Goal: Task Accomplishment & Management: Manage account settings

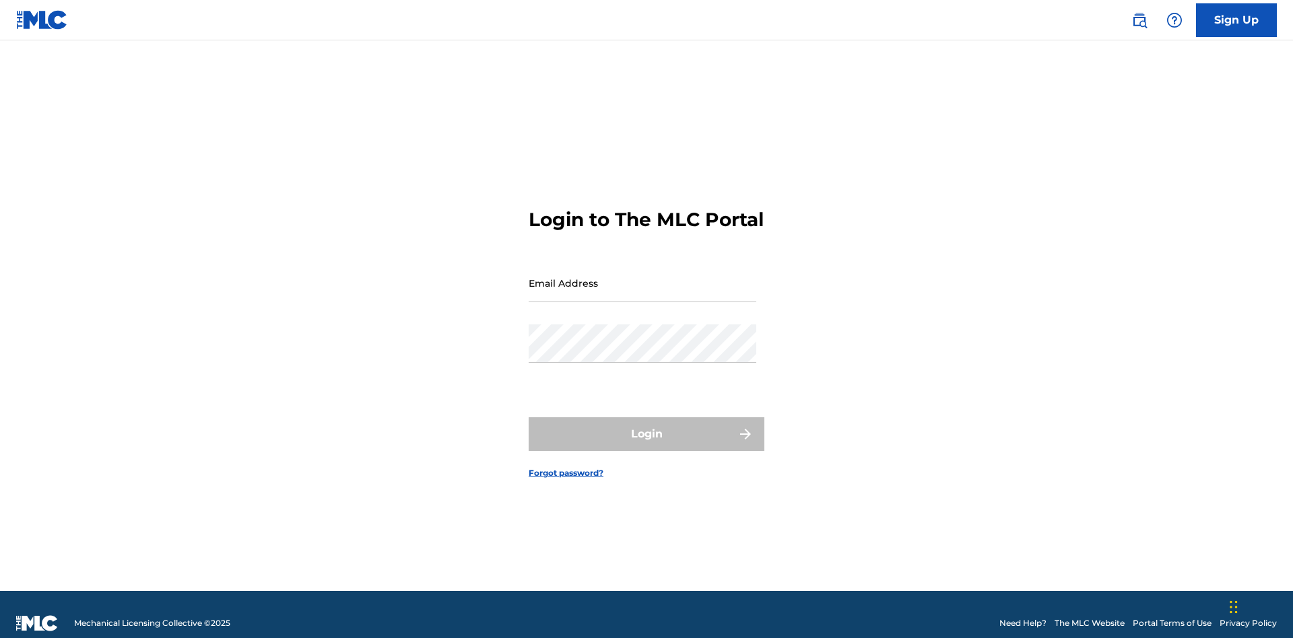
scroll to position [18, 0]
click at [642, 277] on input "Email Address" at bounding box center [642, 283] width 228 height 38
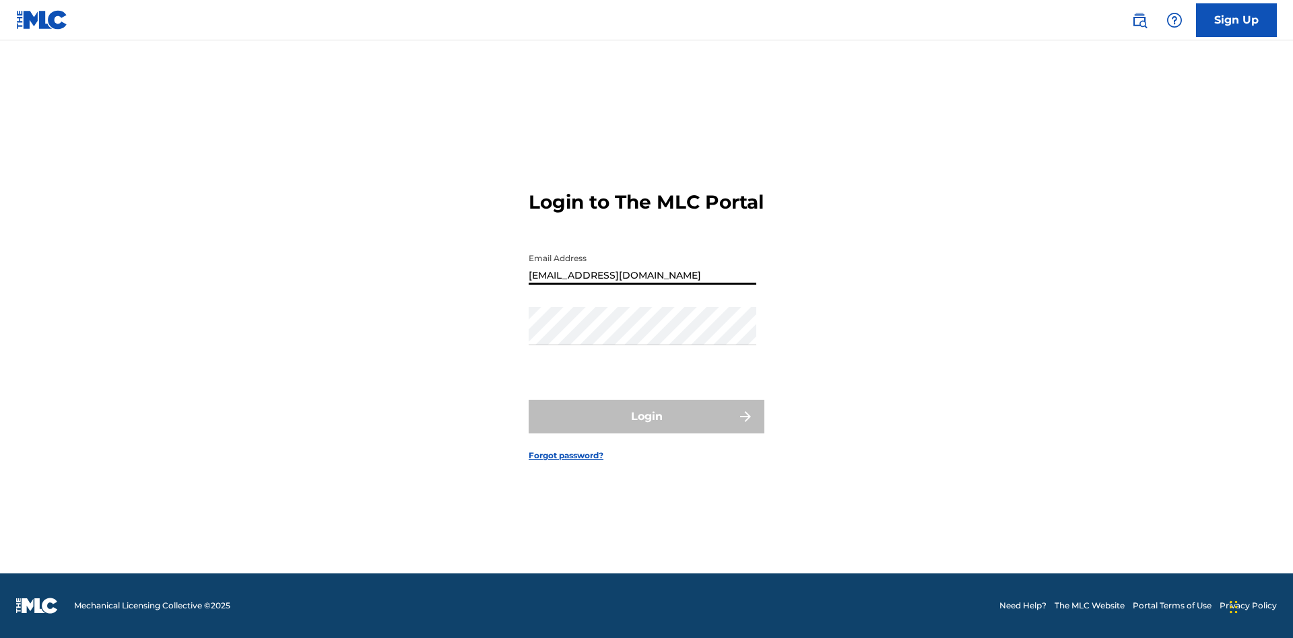
type input "Duke.McTesterson@gmail.com"
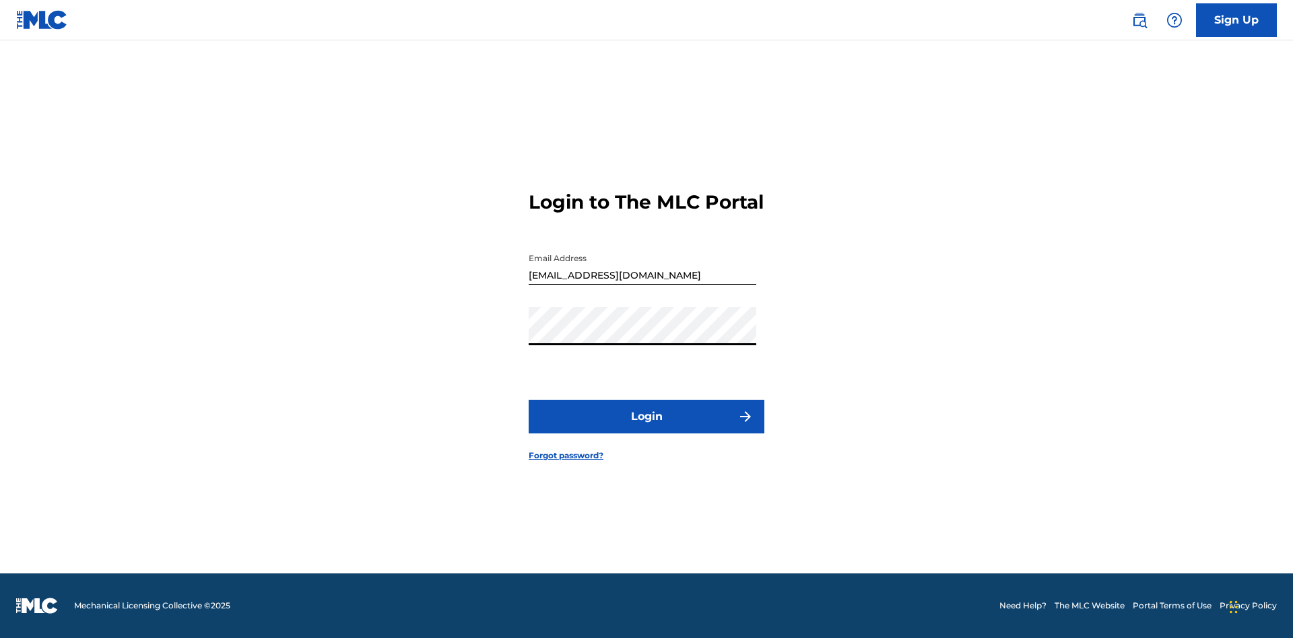
click at [646, 428] on button "Login" at bounding box center [646, 417] width 236 height 34
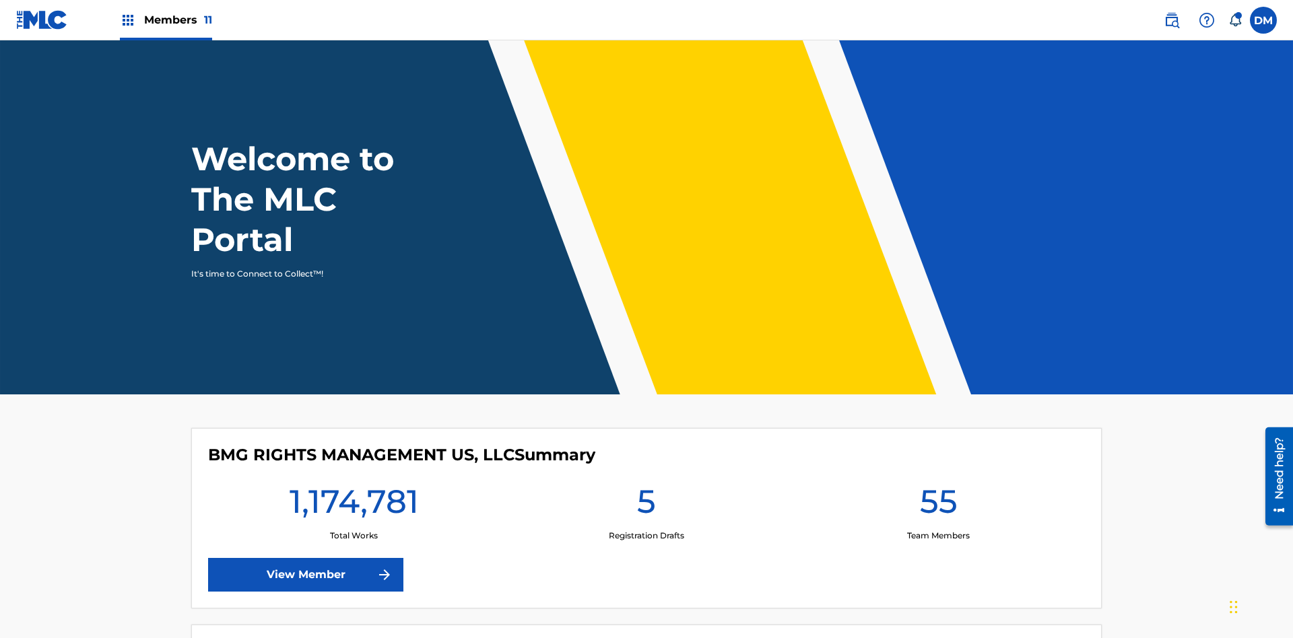
scroll to position [58, 0]
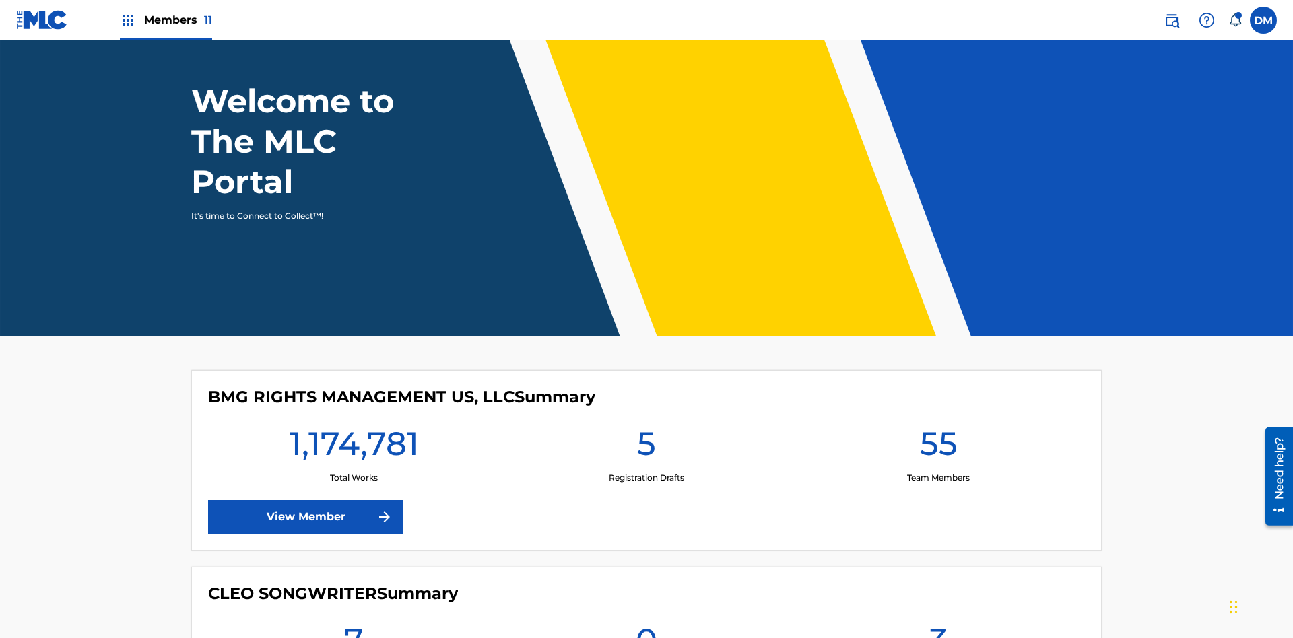
click at [166, 20] on span "Members 11" at bounding box center [178, 19] width 68 height 15
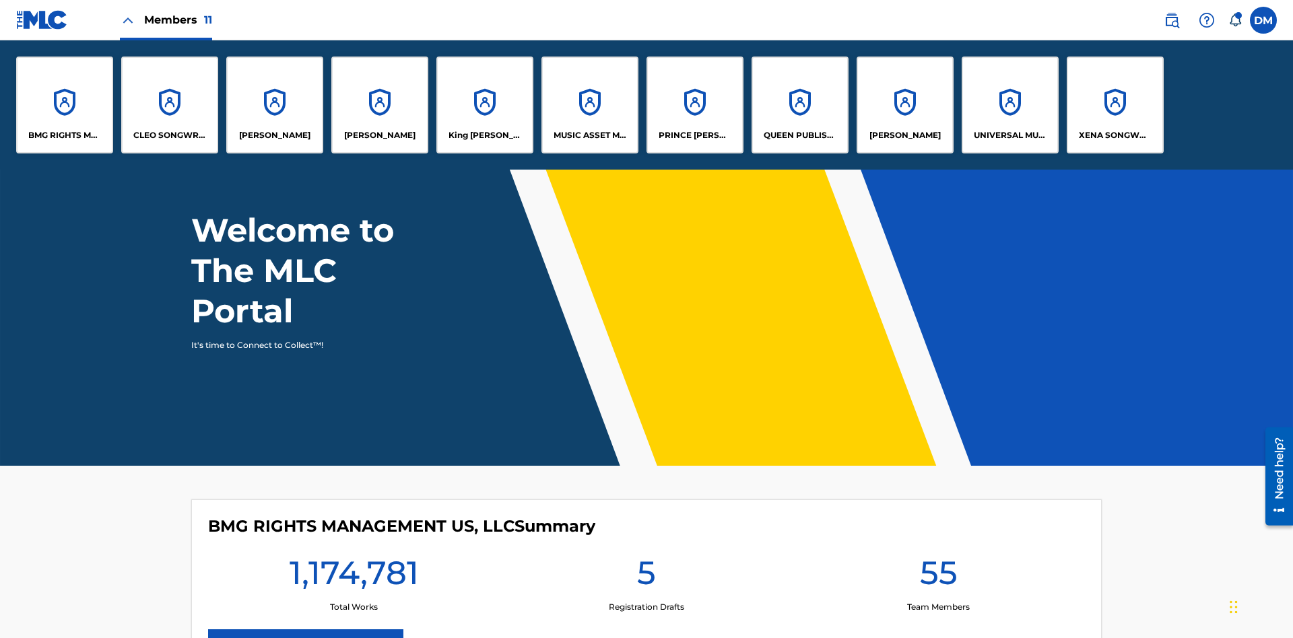
scroll to position [0, 0]
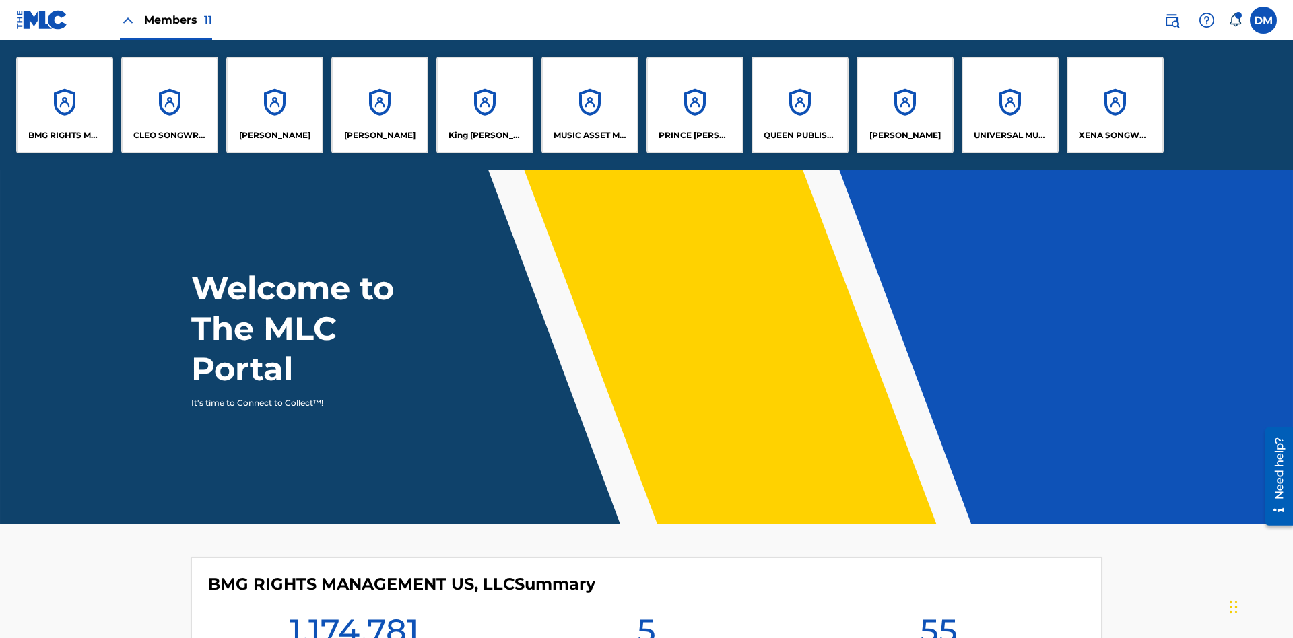
click at [1009, 135] on p "UNIVERSAL MUSIC PUB GROUP" at bounding box center [1009, 135] width 73 height 12
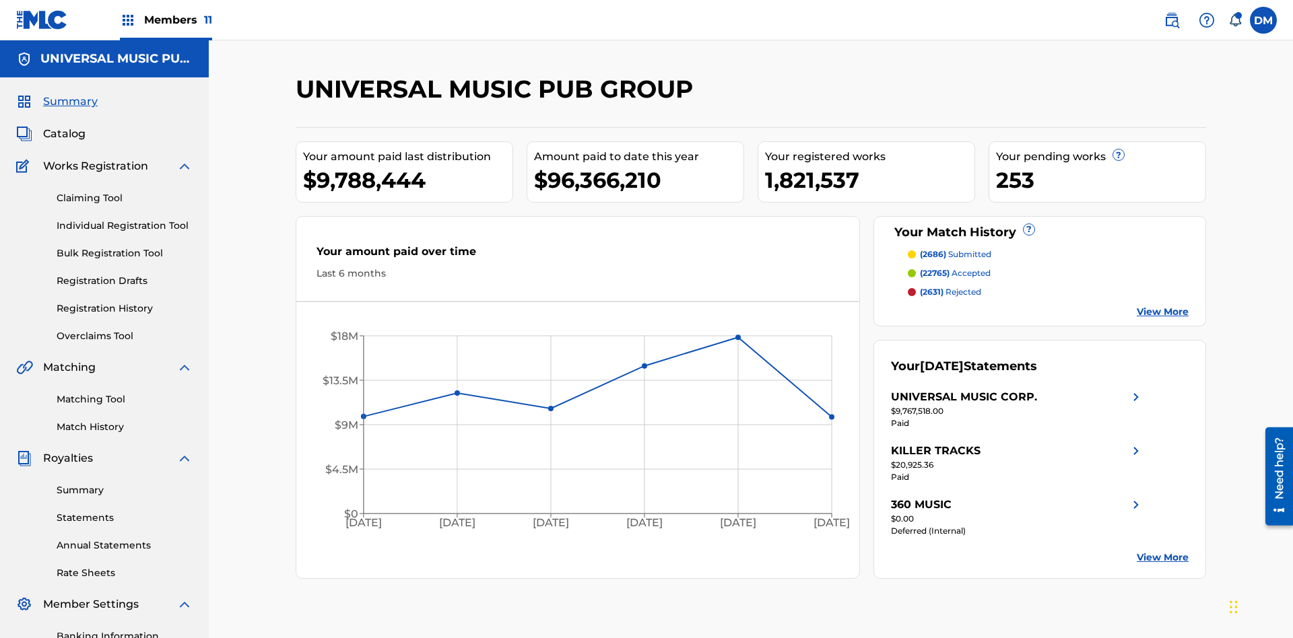
click at [125, 219] on link "Individual Registration Tool" at bounding box center [125, 226] width 136 height 14
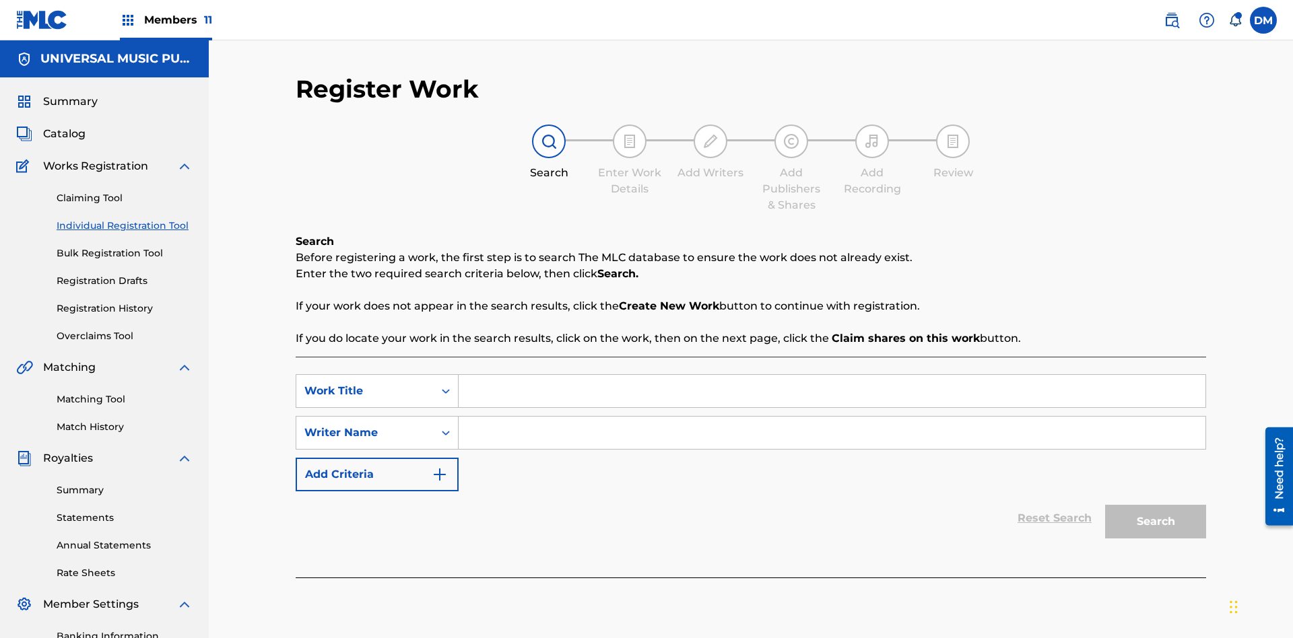
click at [831, 375] on input "Search Form" at bounding box center [831, 391] width 747 height 32
type input "Internal User Delete Single Draft"
click at [831, 417] on input "Search Form" at bounding box center [831, 433] width 747 height 32
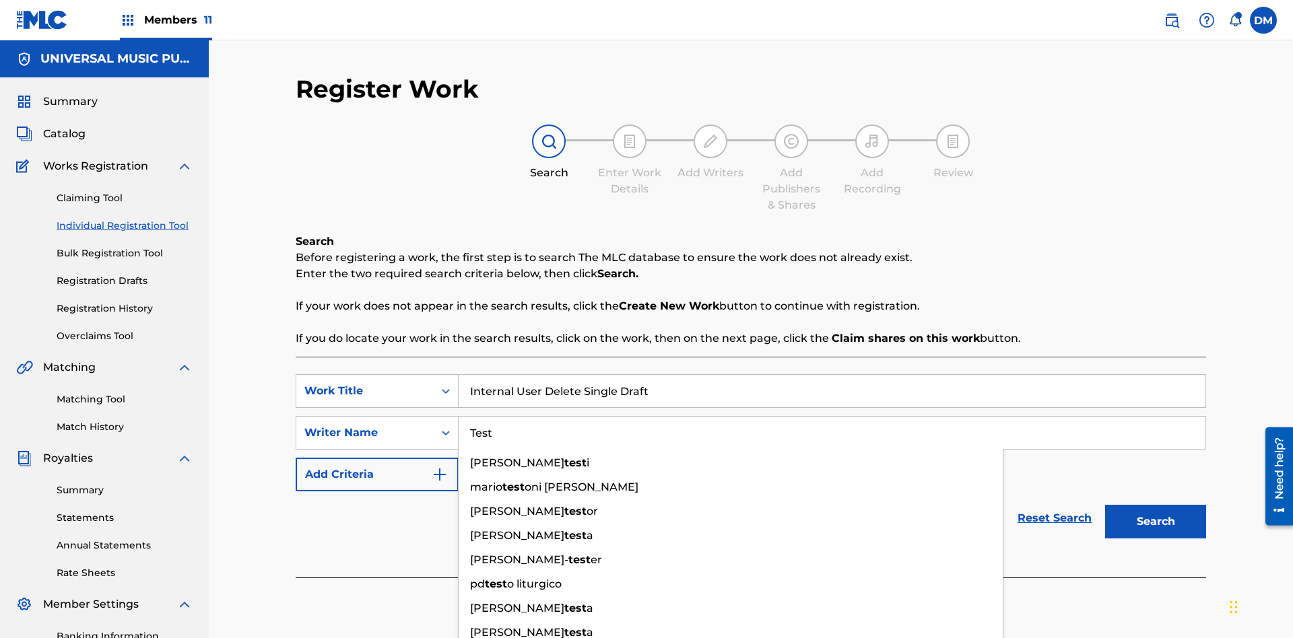
click at [1155, 505] on button "Search" at bounding box center [1155, 522] width 101 height 34
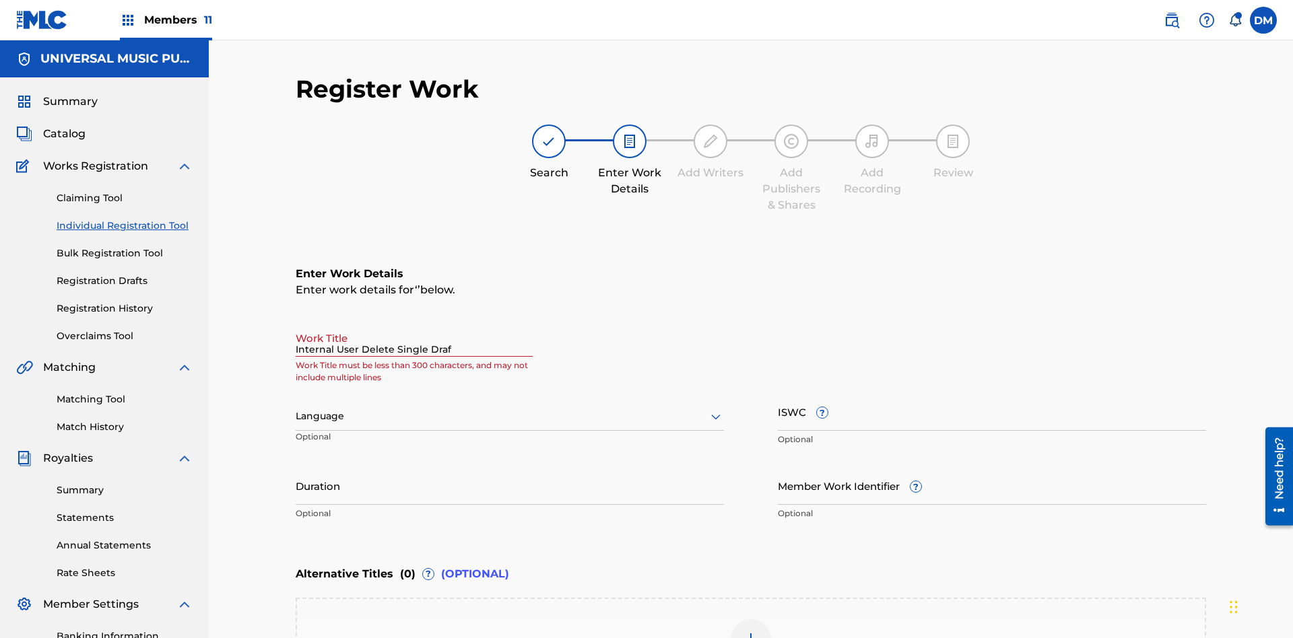
type input "Internal User Delete Single Draft"
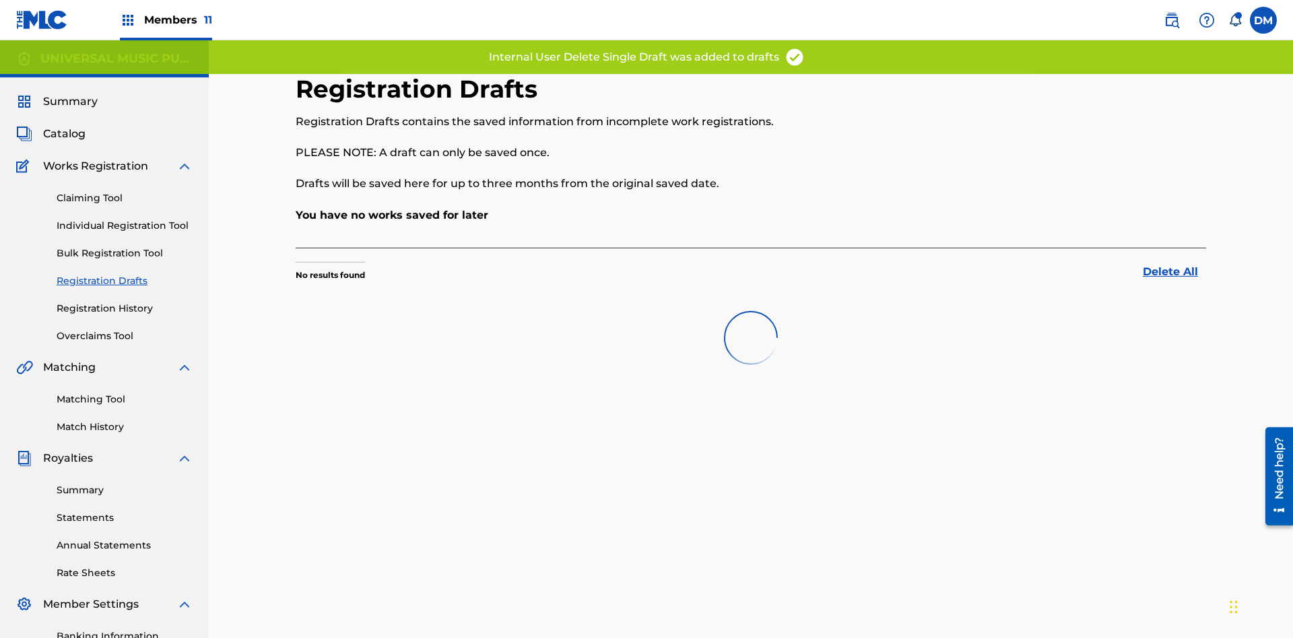
click at [1263, 20] on label at bounding box center [1262, 20] width 27 height 27
click at [1263, 20] on input "DM Duke McTesterson duke.mctesterson@gmail.com Notification Preferences Profile…" at bounding box center [1263, 20] width 0 height 0
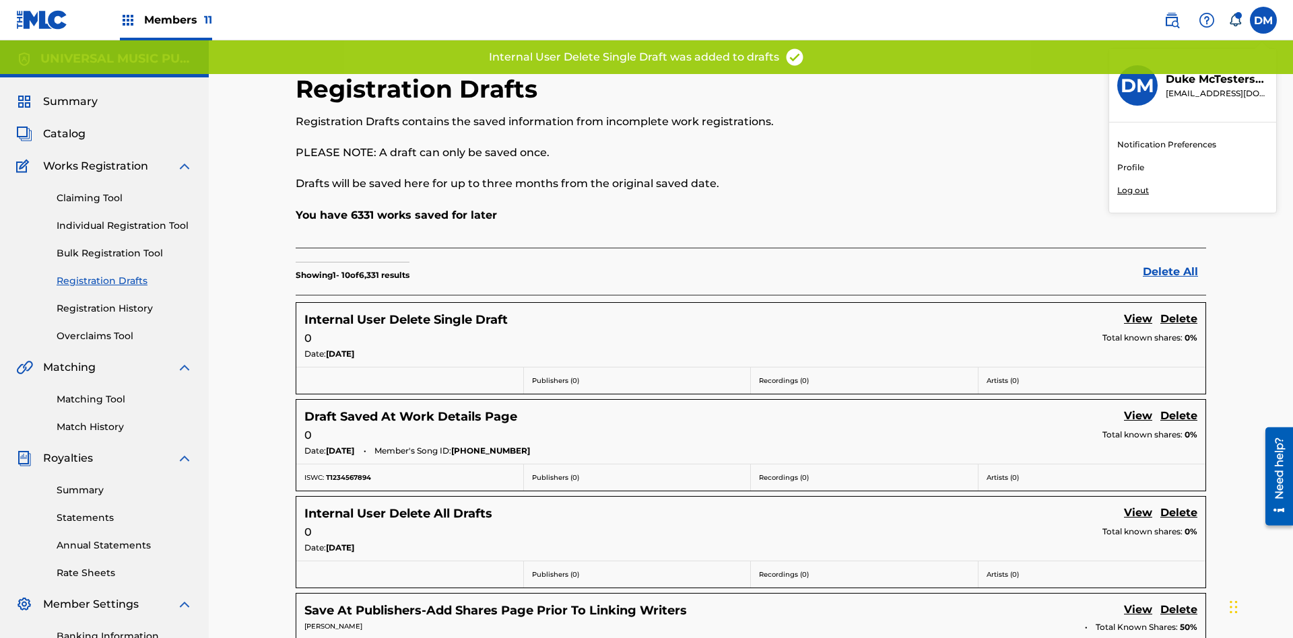
click at [1132, 191] on p "Log out" at bounding box center [1133, 190] width 32 height 12
click at [1263, 20] on input "DM Duke McTesterson duke.mctesterson@gmail.com Notification Preferences Profile…" at bounding box center [1263, 20] width 0 height 0
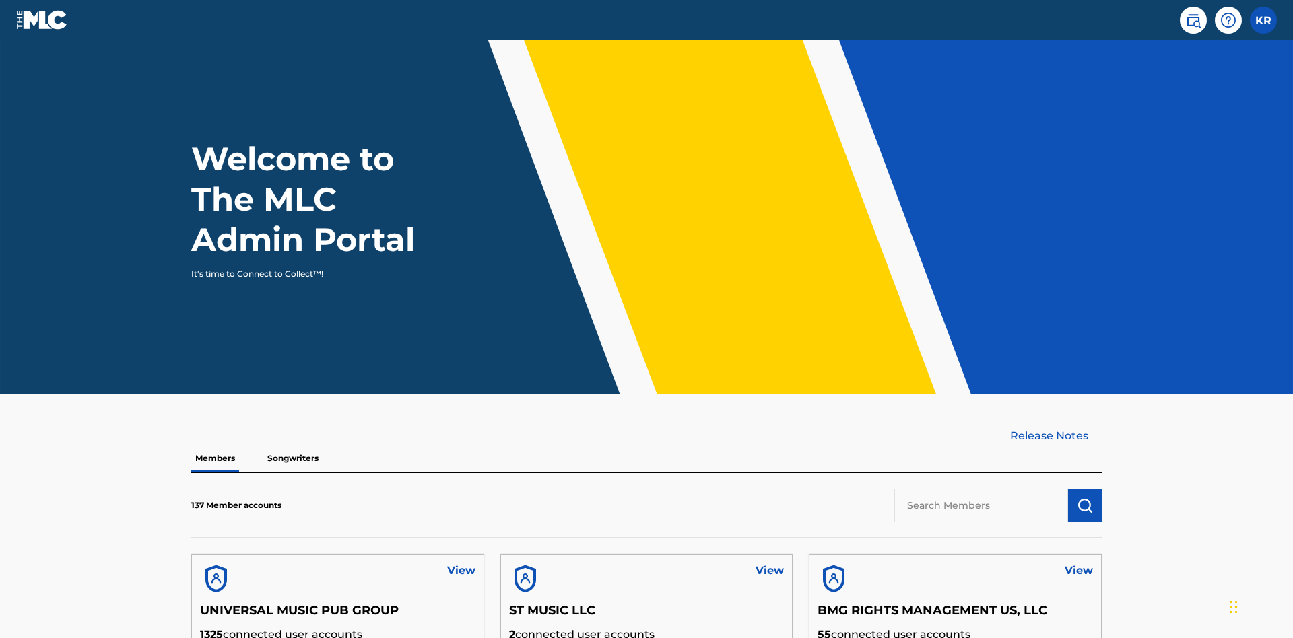
click at [981, 489] on input "text" at bounding box center [981, 506] width 174 height 34
click at [1085, 498] on img "submit" at bounding box center [1084, 506] width 16 height 16
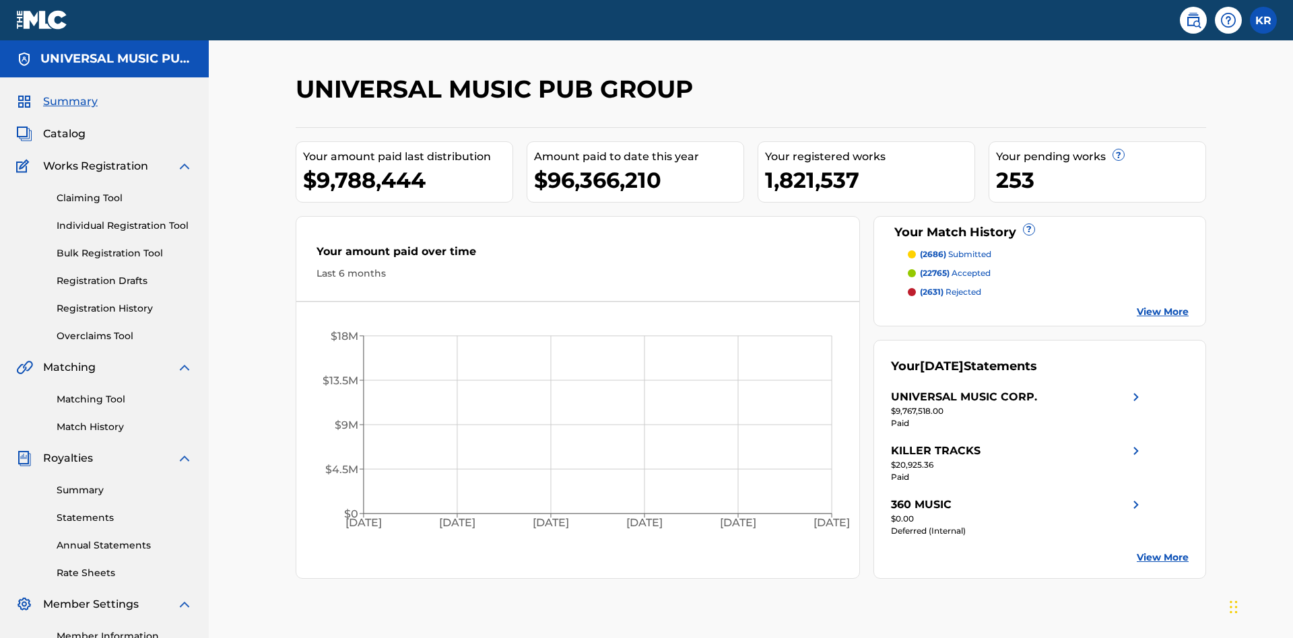
click at [125, 274] on link "Registration Drafts" at bounding box center [125, 281] width 136 height 14
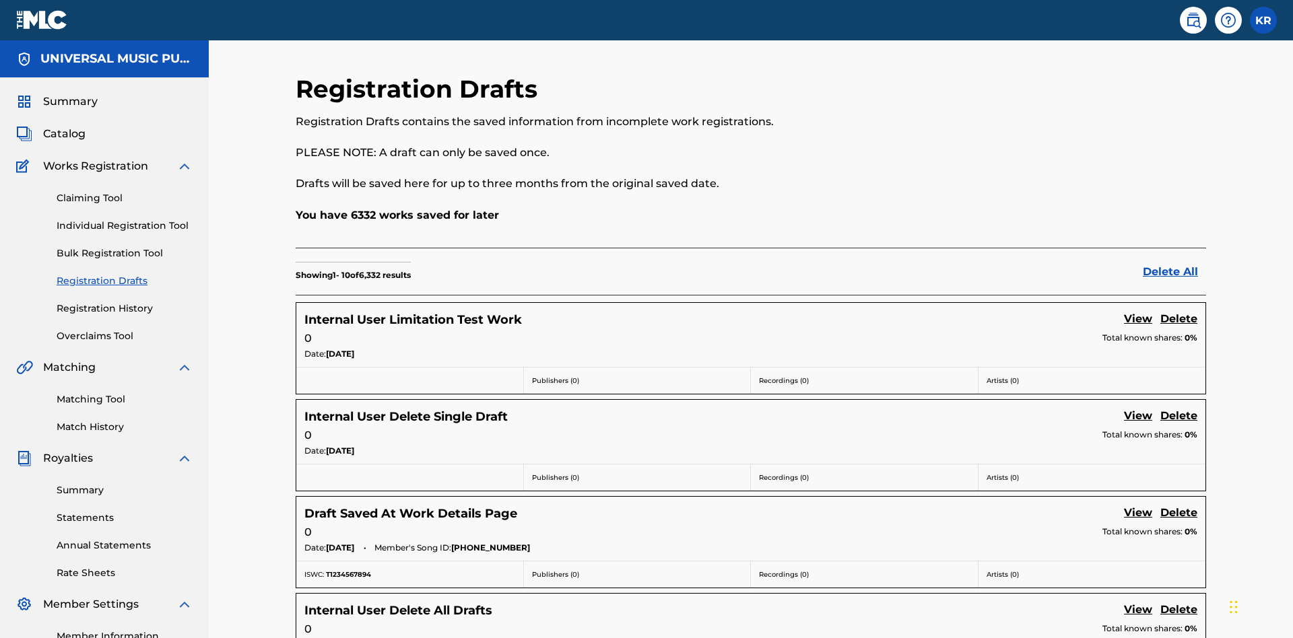
click at [1178, 408] on link "Delete" at bounding box center [1178, 417] width 37 height 18
